Goal: Navigation & Orientation: Find specific page/section

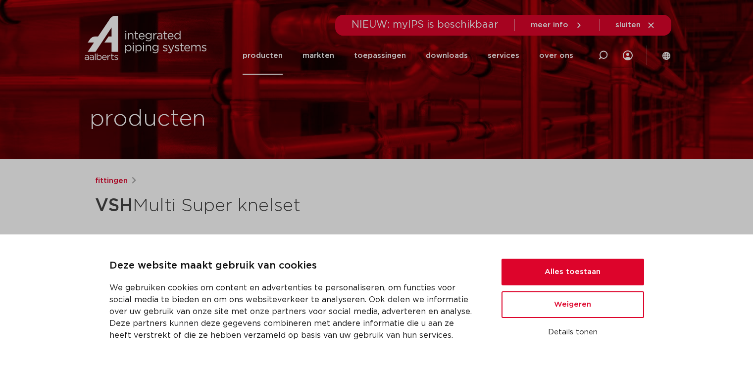
scroll to position [149, 0]
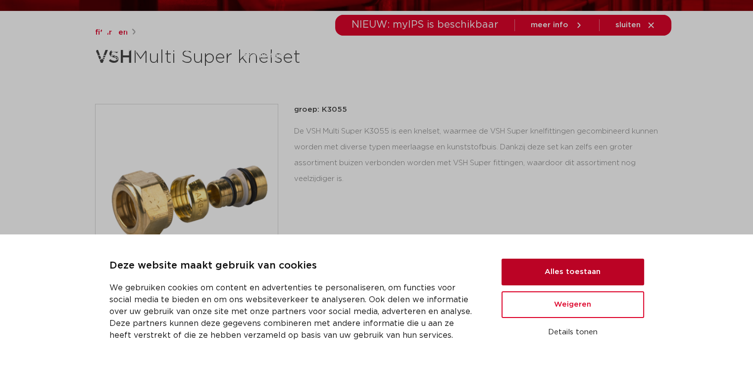
click at [547, 273] on button "Alles toestaan" at bounding box center [572, 272] width 143 height 27
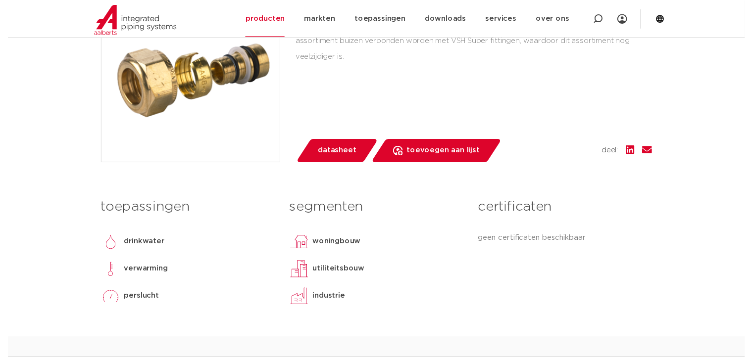
scroll to position [248, 0]
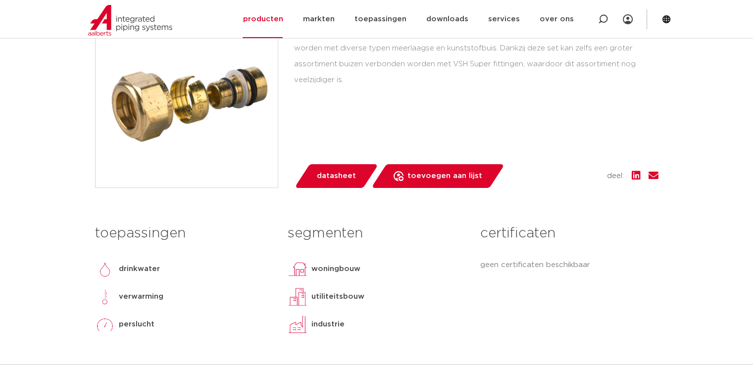
click at [331, 173] on span "datasheet" at bounding box center [336, 176] width 39 height 16
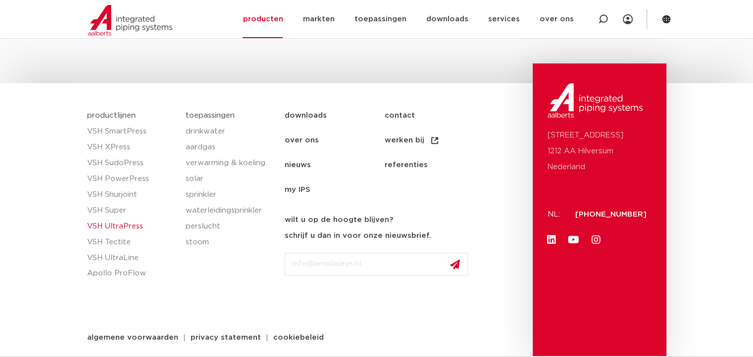
scroll to position [1186, 0]
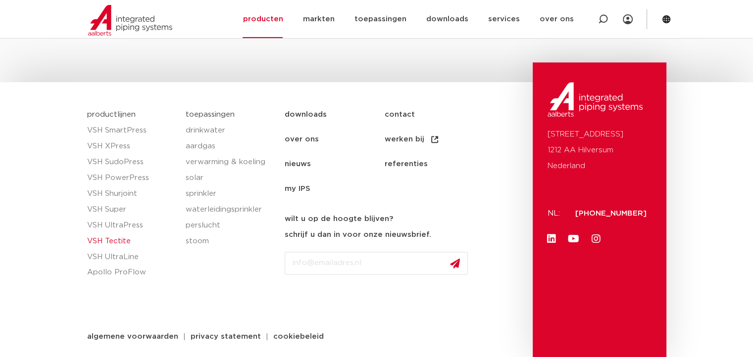
click at [117, 240] on link "VSH Tectite" at bounding box center [131, 242] width 89 height 16
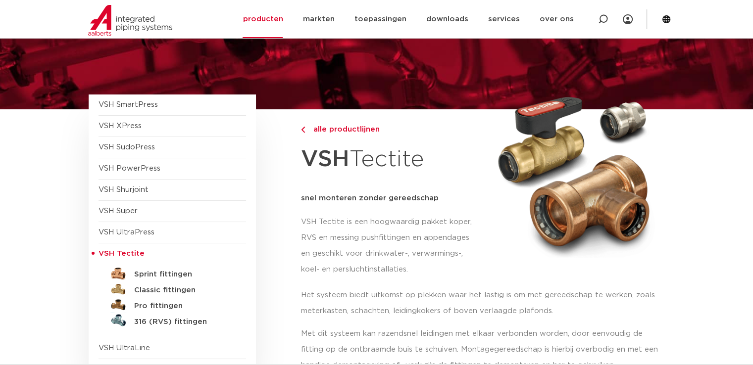
scroll to position [50, 0]
click at [124, 127] on span "VSH XPress" at bounding box center [120, 125] width 43 height 7
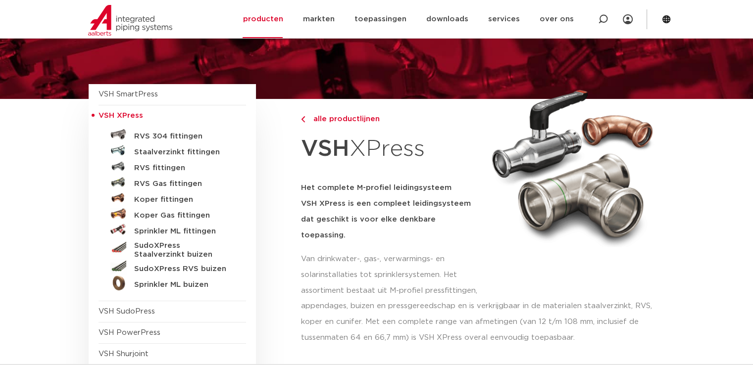
scroll to position [50, 0]
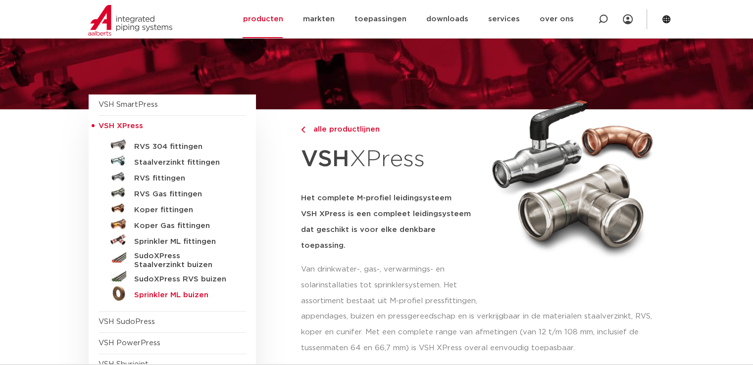
click at [163, 295] on h5 "Sprinkler ML buizen" at bounding box center [183, 295] width 98 height 9
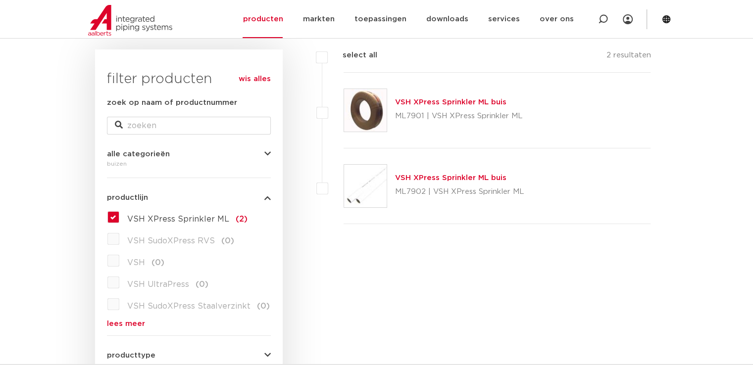
scroll to position [149, 0]
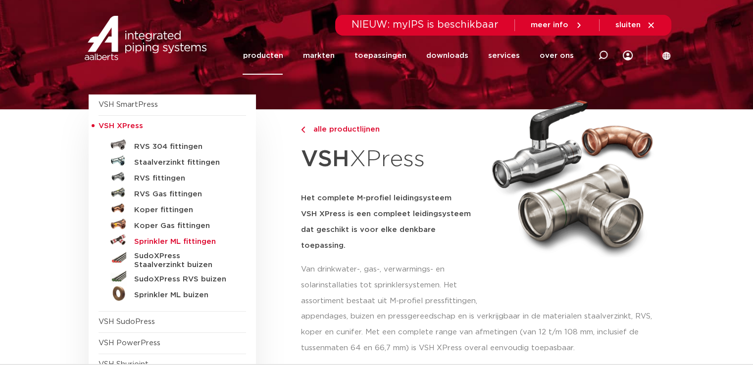
scroll to position [50, 0]
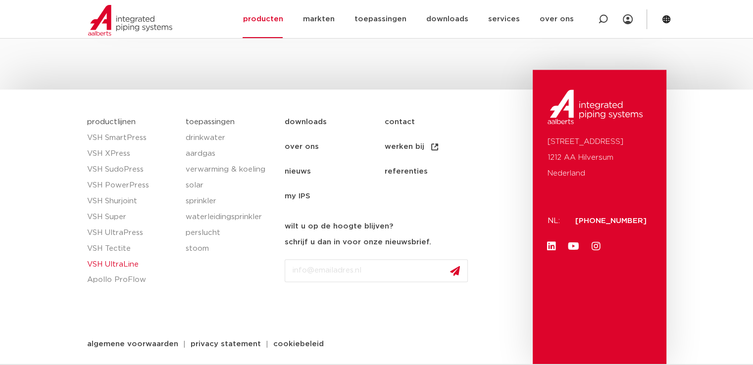
scroll to position [1109, 0]
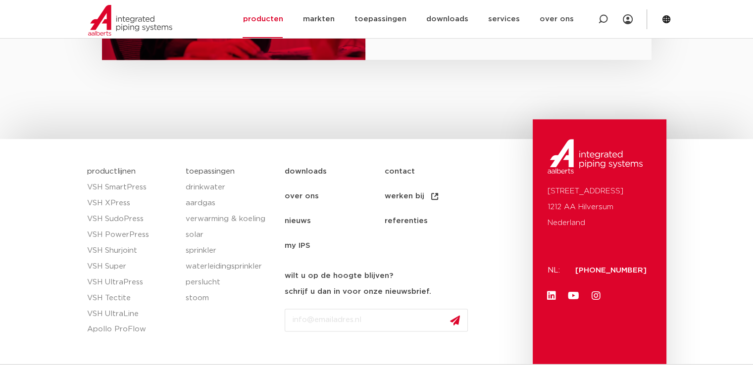
click at [204, 171] on link "toepassingen" at bounding box center [210, 171] width 49 height 7
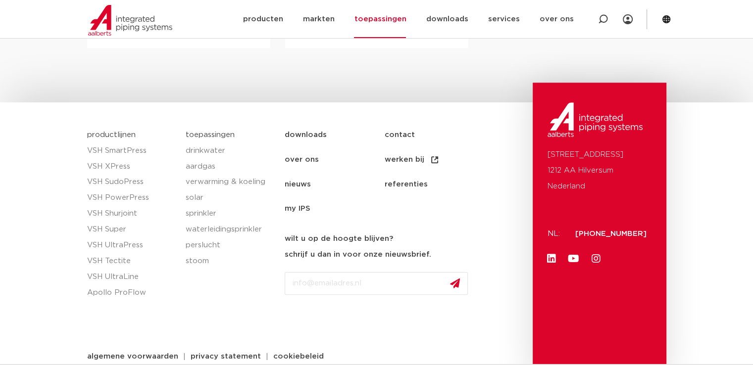
scroll to position [743, 0]
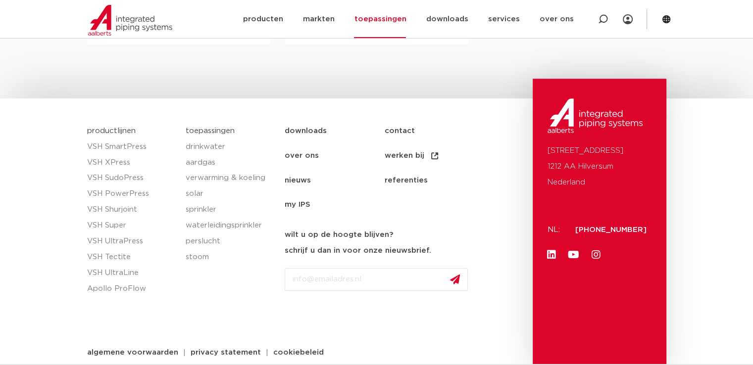
click at [299, 129] on link "downloads" at bounding box center [334, 131] width 99 height 25
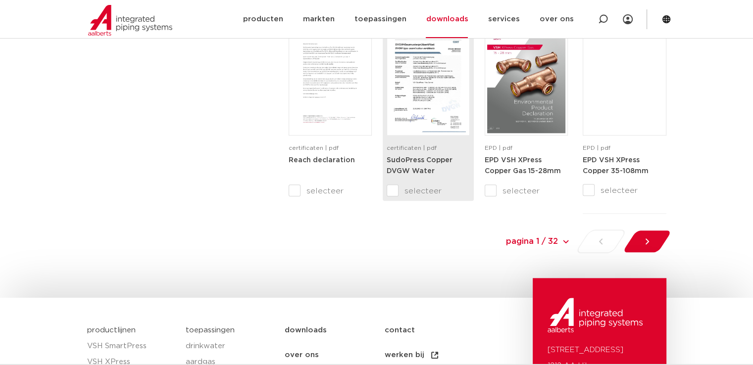
scroll to position [891, 0]
